Goal: Information Seeking & Learning: Check status

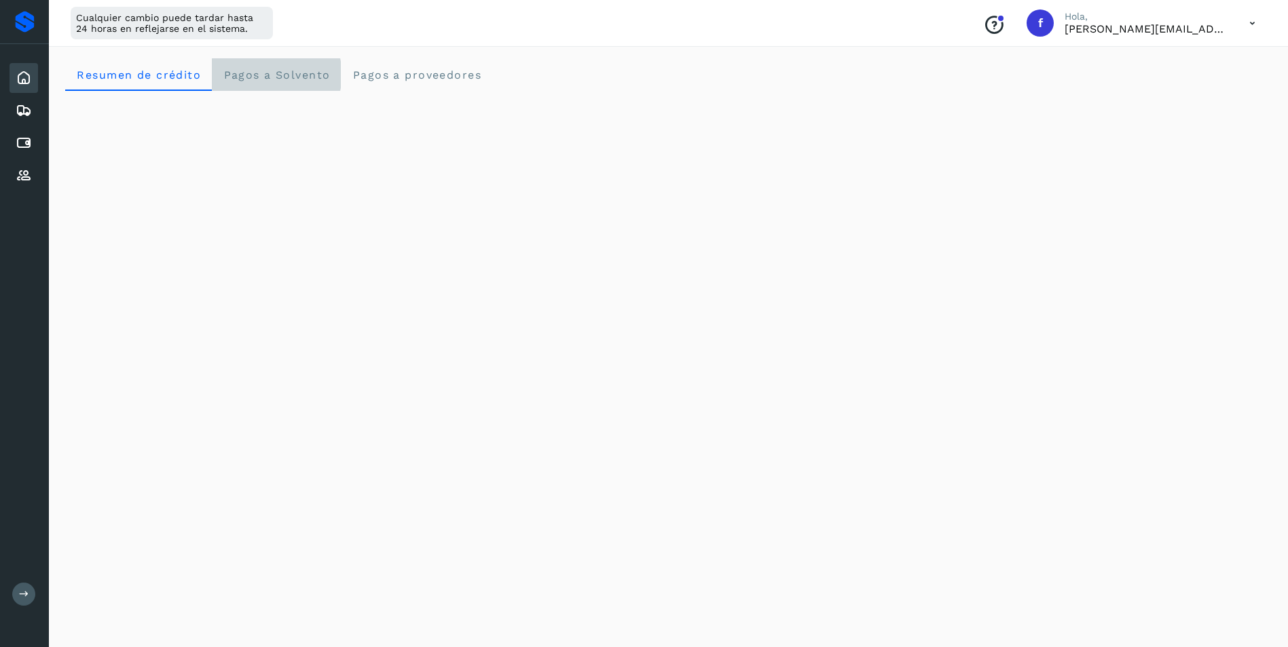
click at [310, 71] on span "Pagos a Solvento" at bounding box center [276, 75] width 107 height 13
click at [157, 74] on span "Resumen de crédito" at bounding box center [138, 75] width 125 height 13
click at [28, 143] on icon at bounding box center [24, 143] width 16 height 16
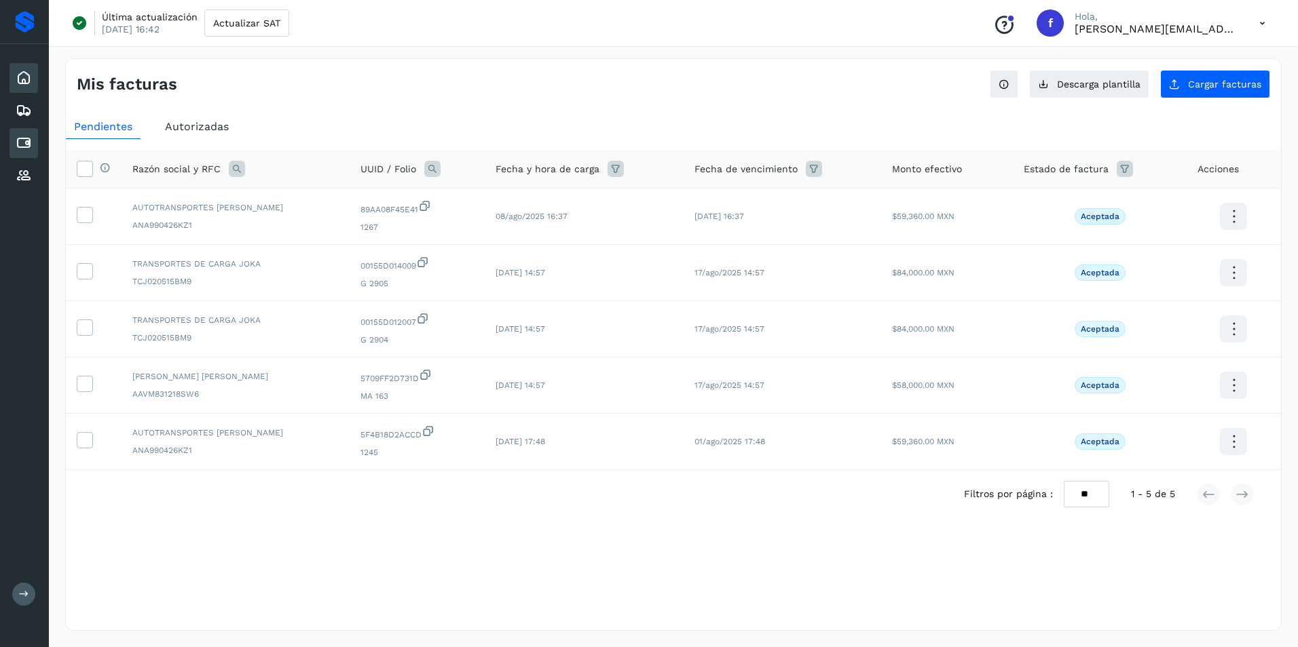
click at [24, 75] on icon at bounding box center [24, 78] width 16 height 16
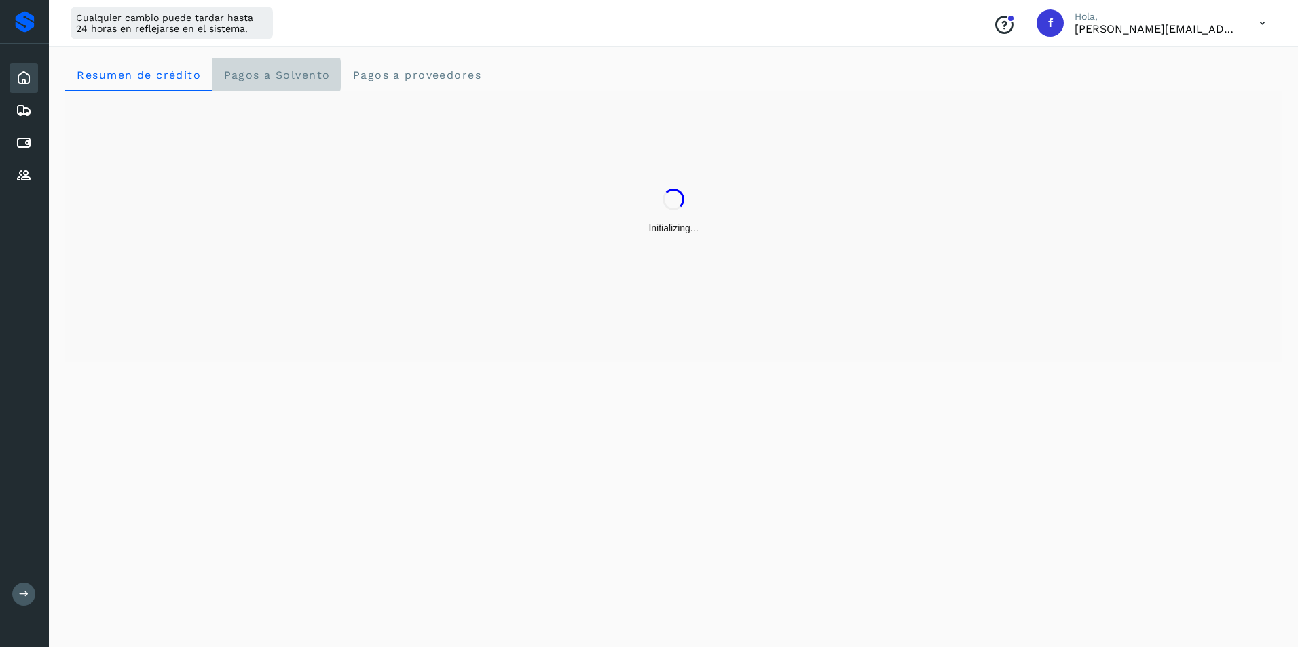
click at [294, 73] on span "Pagos a Solvento" at bounding box center [276, 75] width 107 height 13
click at [181, 75] on span "Resumen de crédito" at bounding box center [138, 75] width 125 height 13
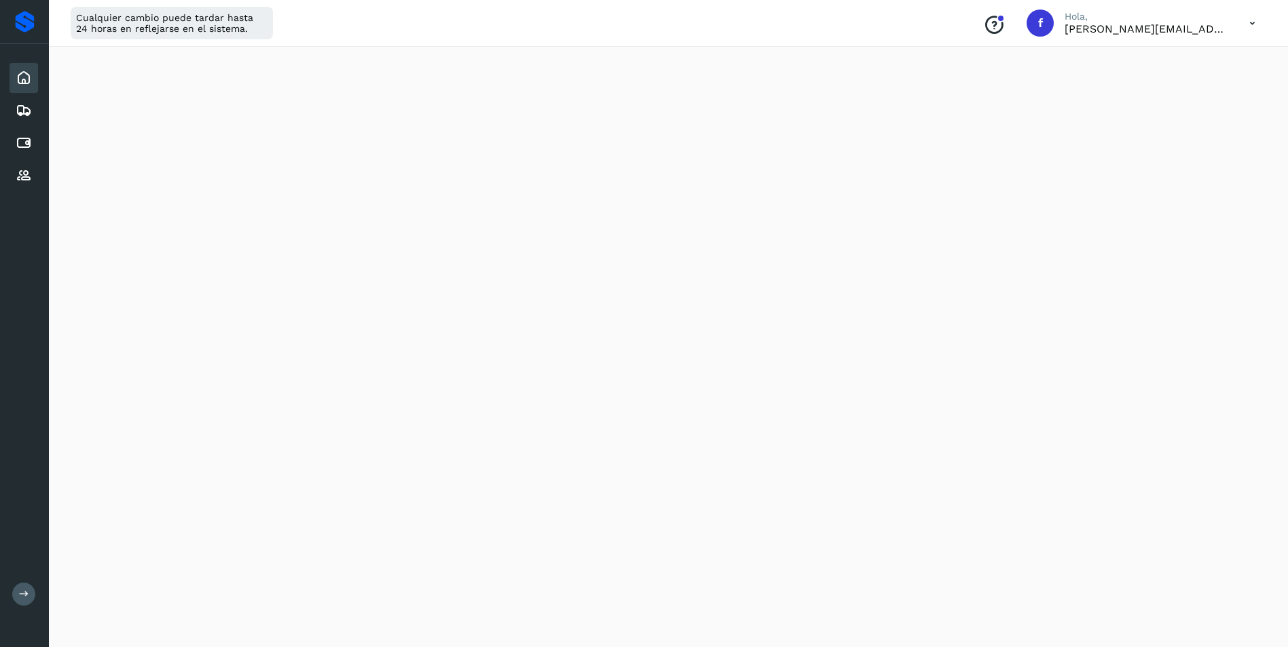
scroll to position [136, 0]
click at [1247, 22] on icon at bounding box center [1252, 24] width 28 height 28
click at [1184, 93] on div "Cerrar sesión" at bounding box center [1185, 88] width 162 height 26
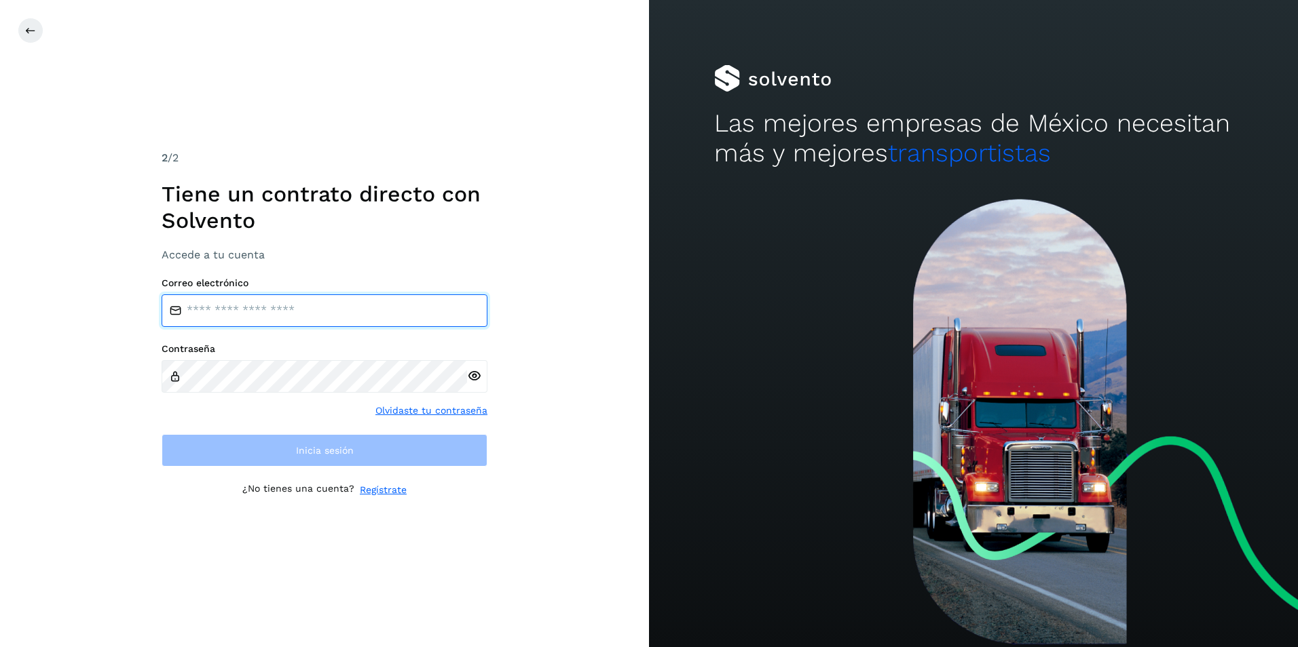
type input "**********"
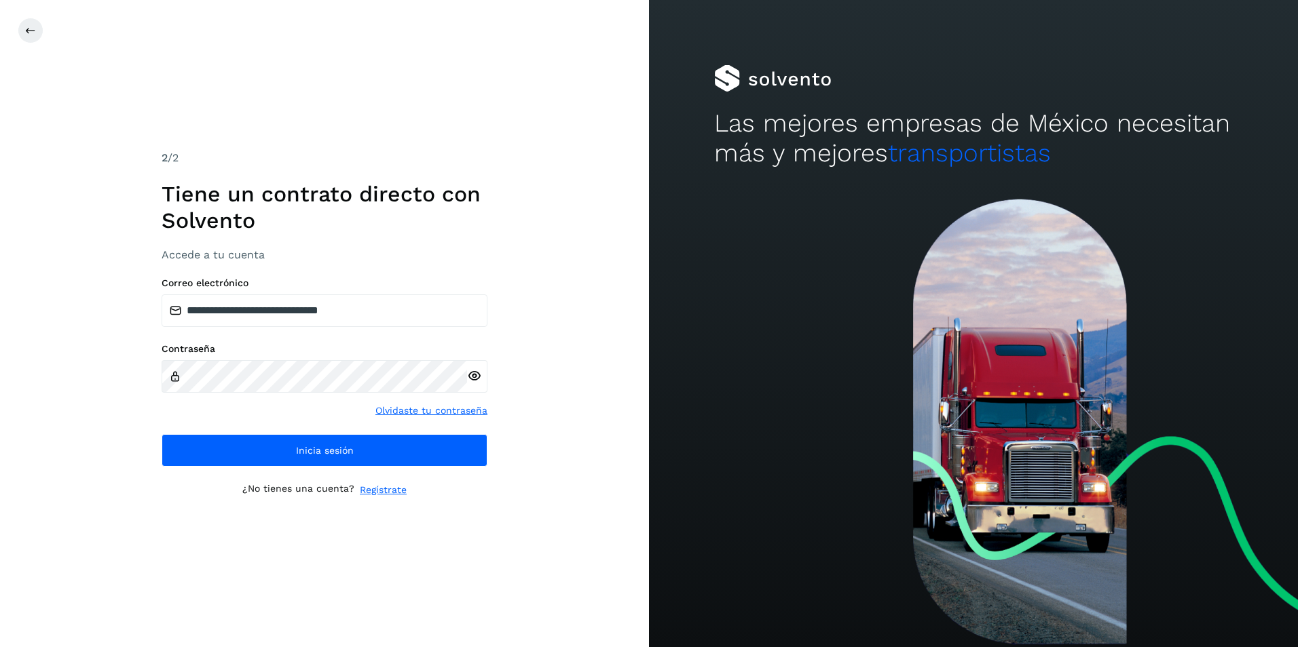
click at [480, 380] on icon at bounding box center [474, 376] width 14 height 14
click at [37, 35] on button at bounding box center [31, 31] width 26 height 26
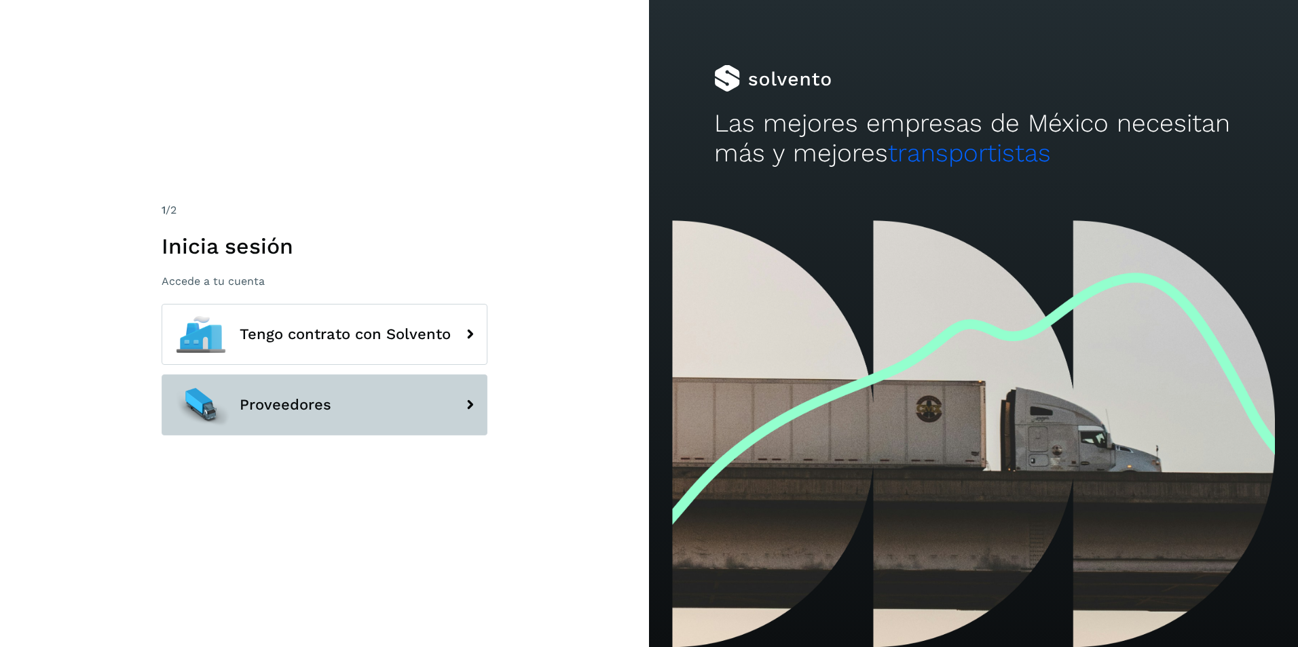
click at [375, 405] on button "Proveedores" at bounding box center [325, 405] width 326 height 61
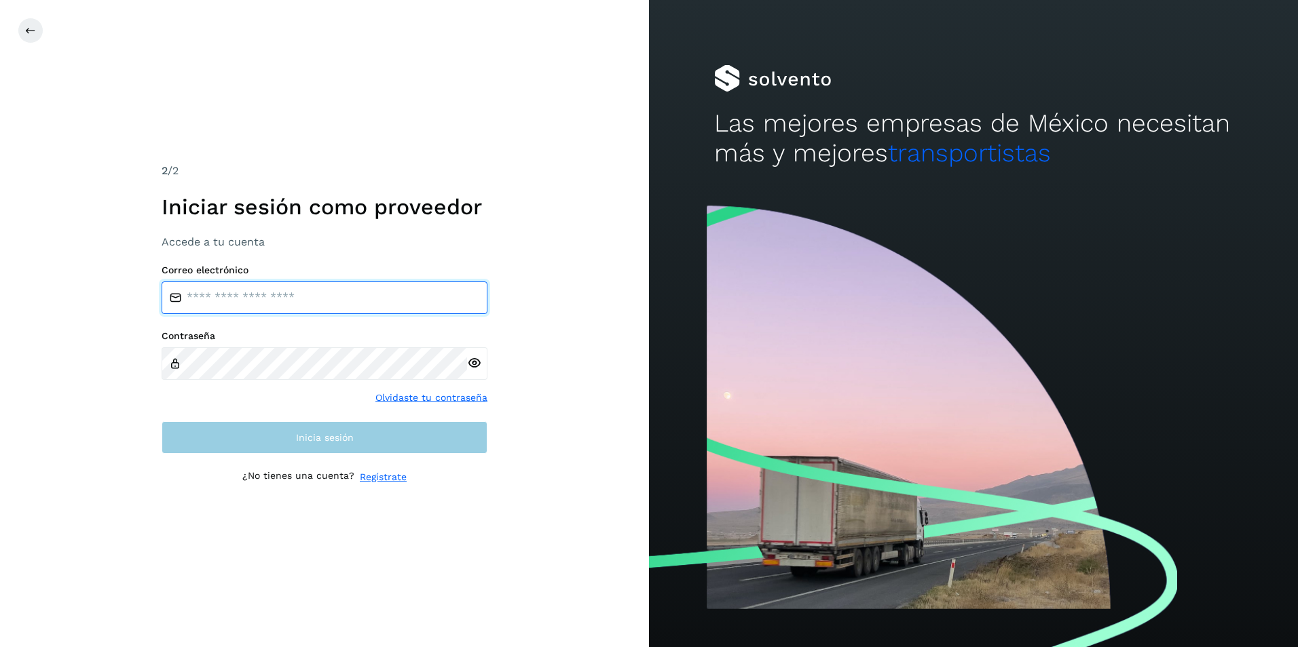
type input "**********"
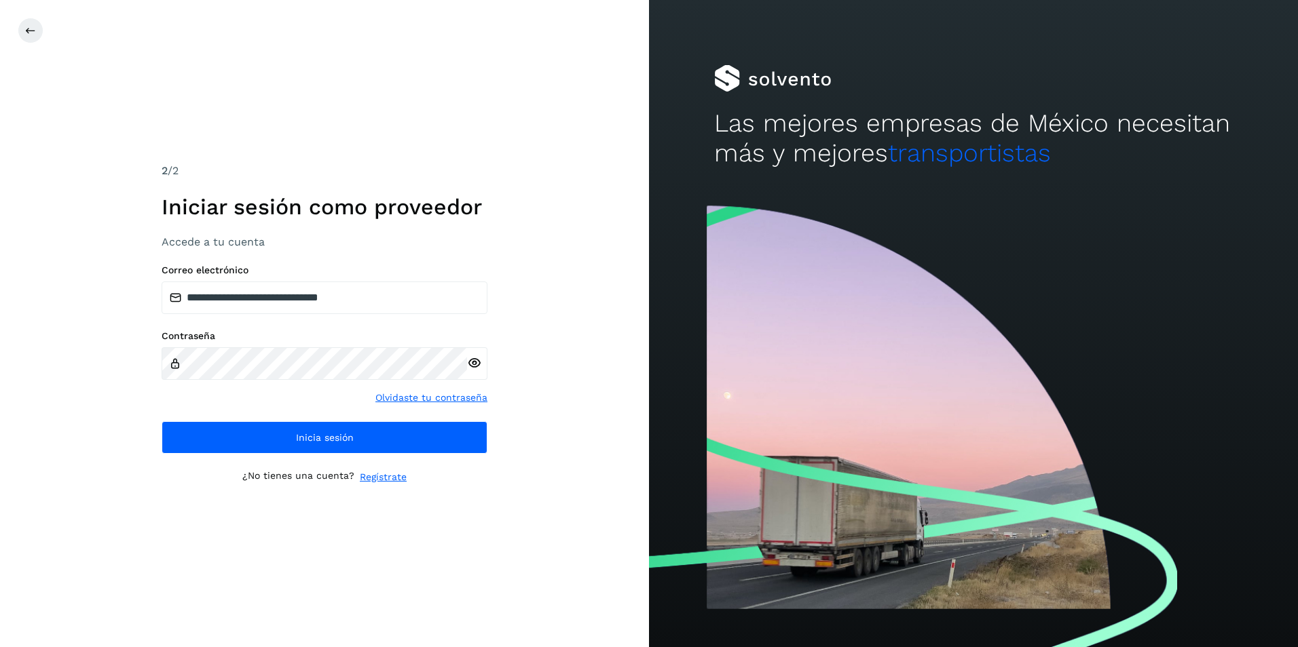
click at [474, 362] on icon at bounding box center [474, 363] width 14 height 14
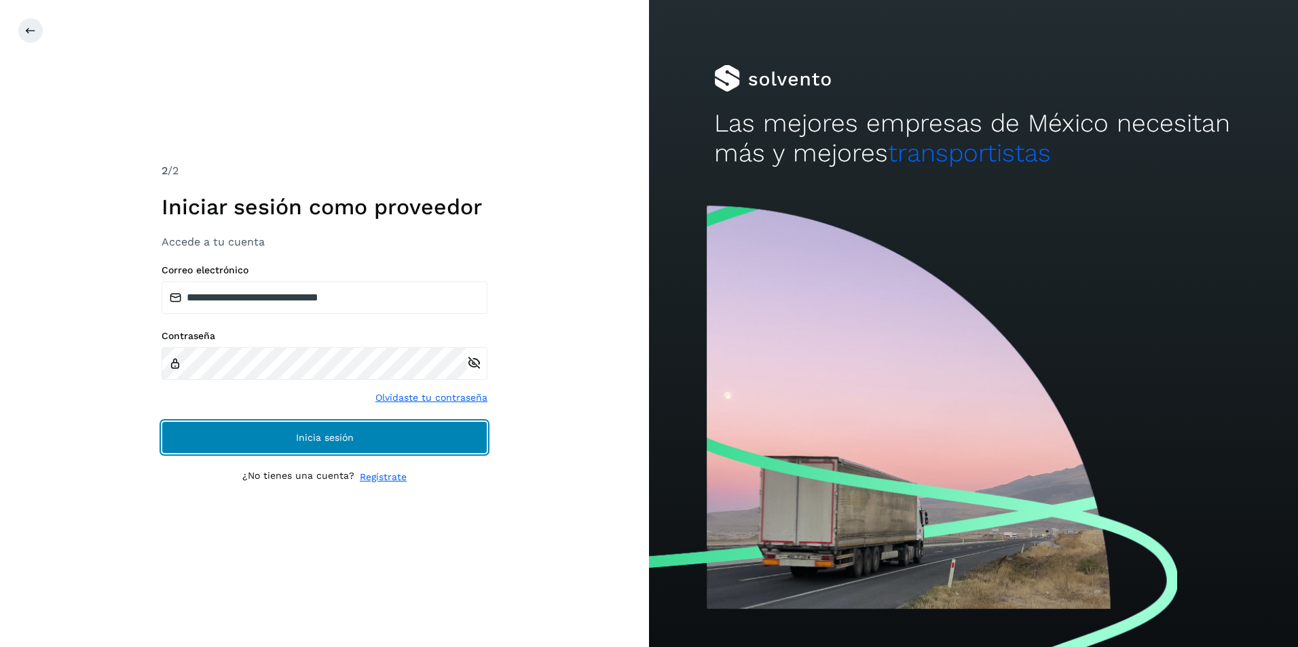
click at [332, 433] on span "Inicia sesión" at bounding box center [325, 438] width 58 height 10
